Goal: Find specific page/section: Find specific page/section

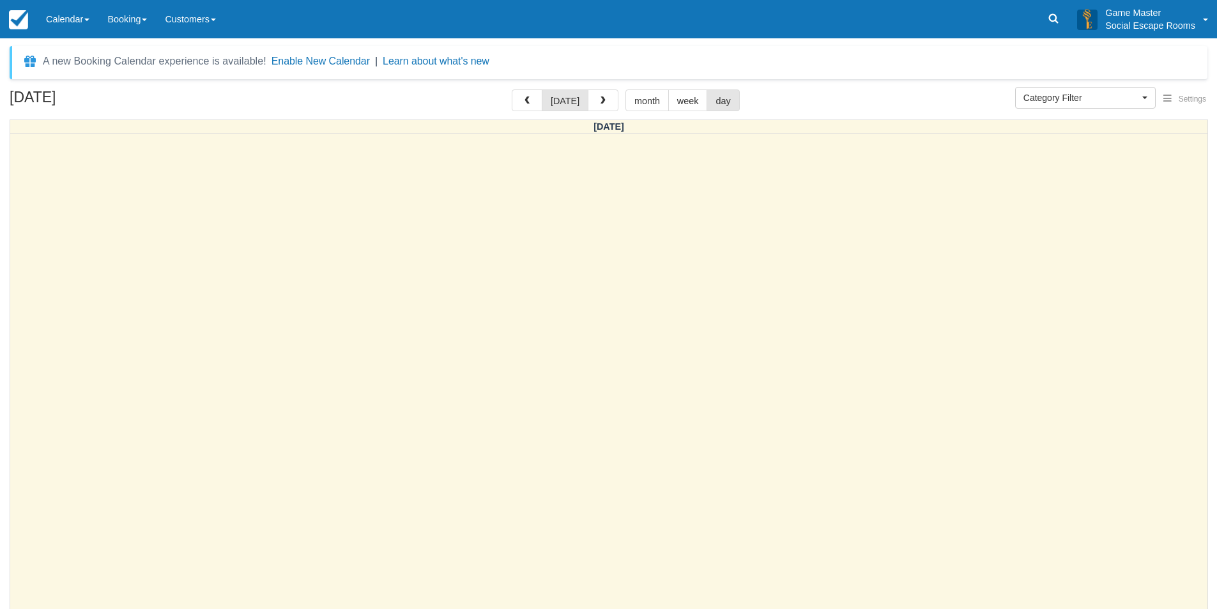
select select
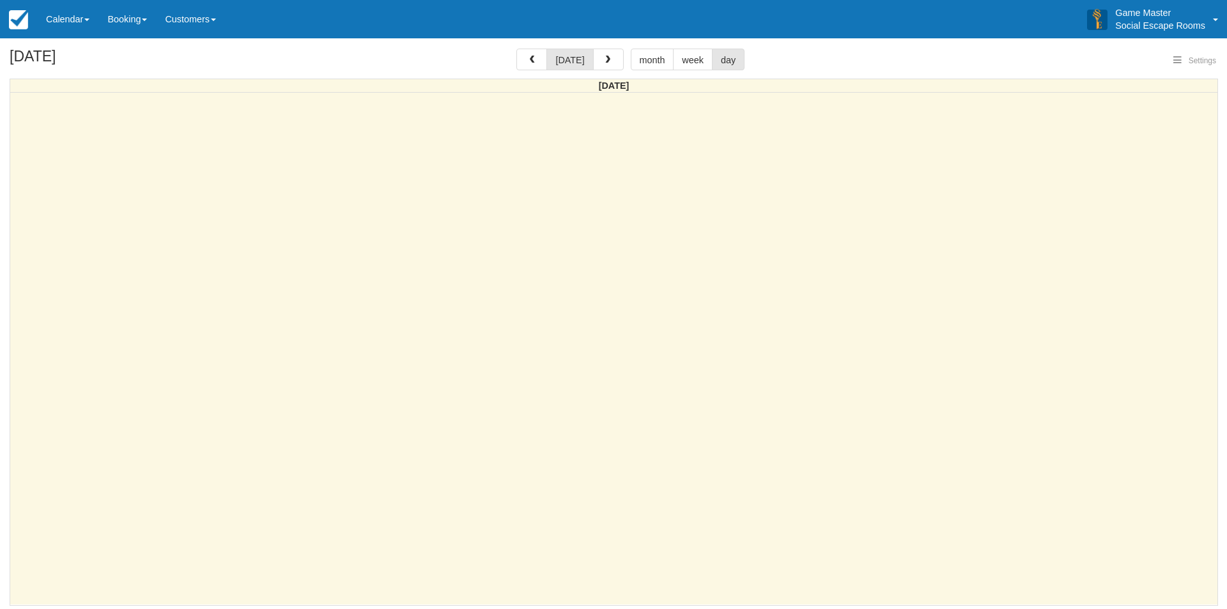
select select
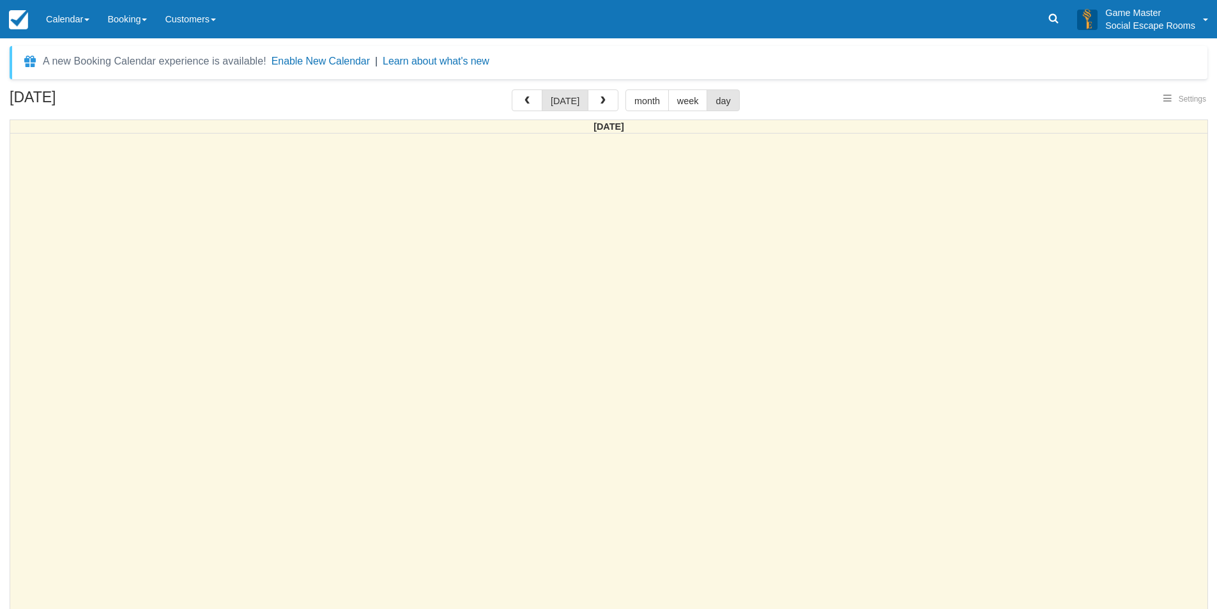
select select
click at [86, 18] on link "Calendar" at bounding box center [67, 19] width 61 height 38
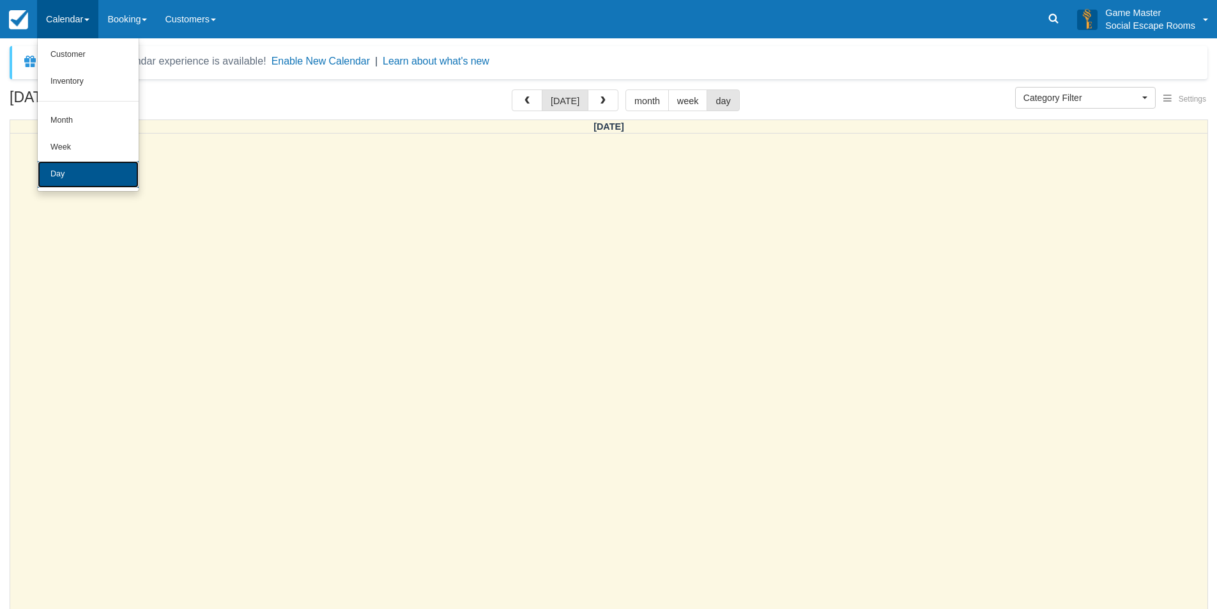
click at [95, 181] on link "Day" at bounding box center [88, 174] width 101 height 27
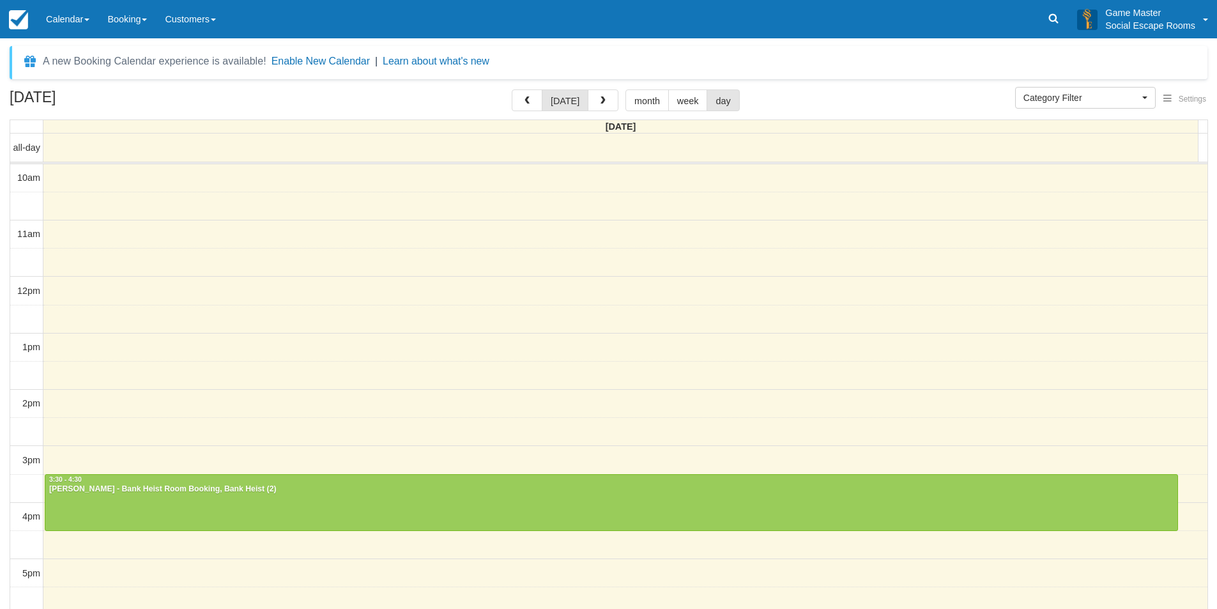
select select
